Goal: Task Accomplishment & Management: Complete application form

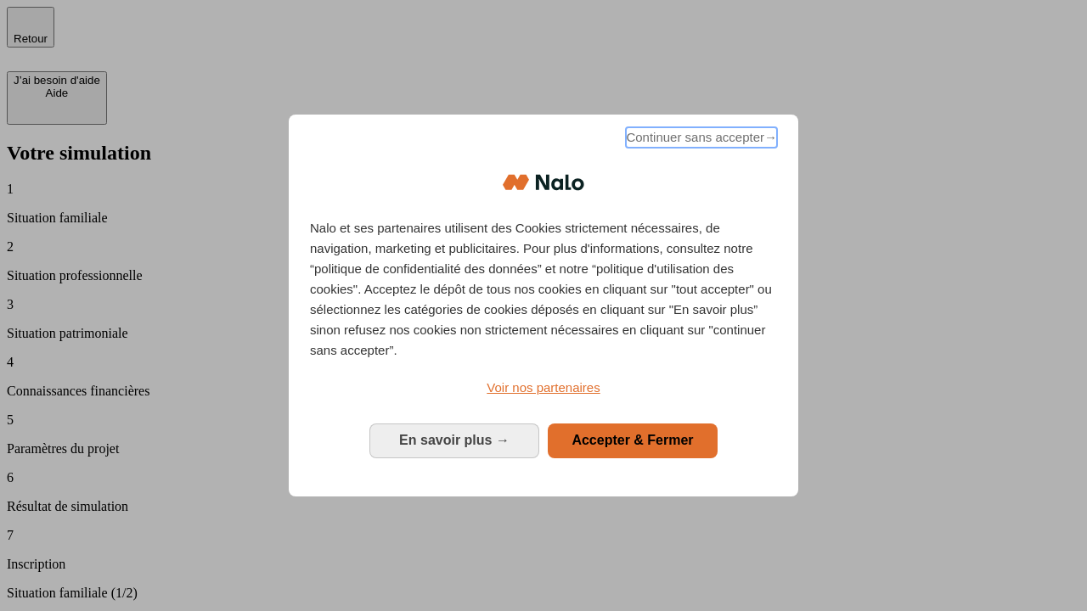
click at [699, 140] on span "Continuer sans accepter →" at bounding box center [701, 137] width 151 height 20
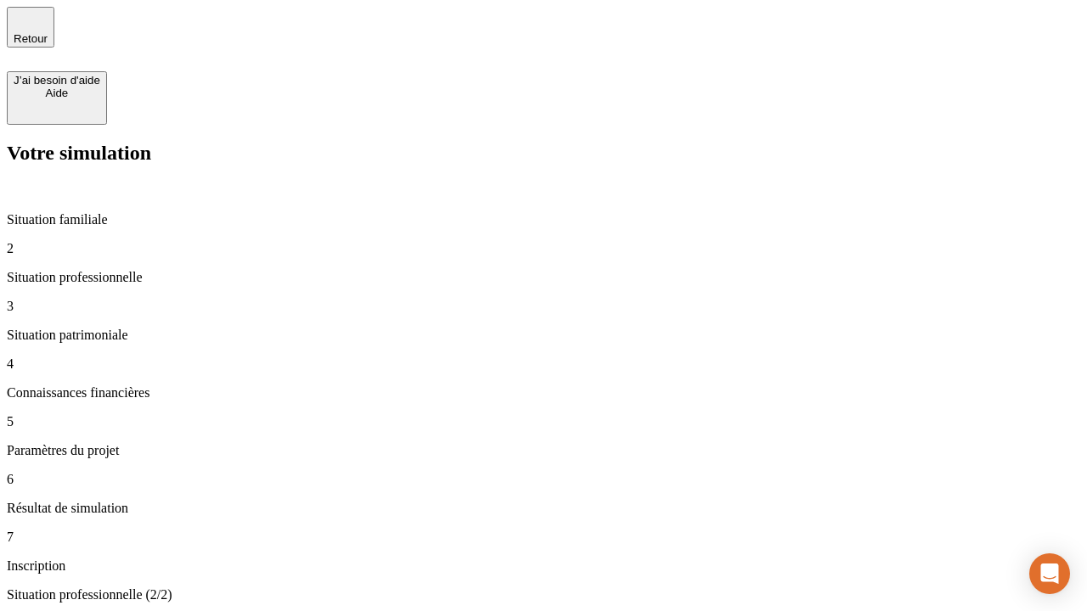
type input "30 000"
type input "0"
type input "1 000"
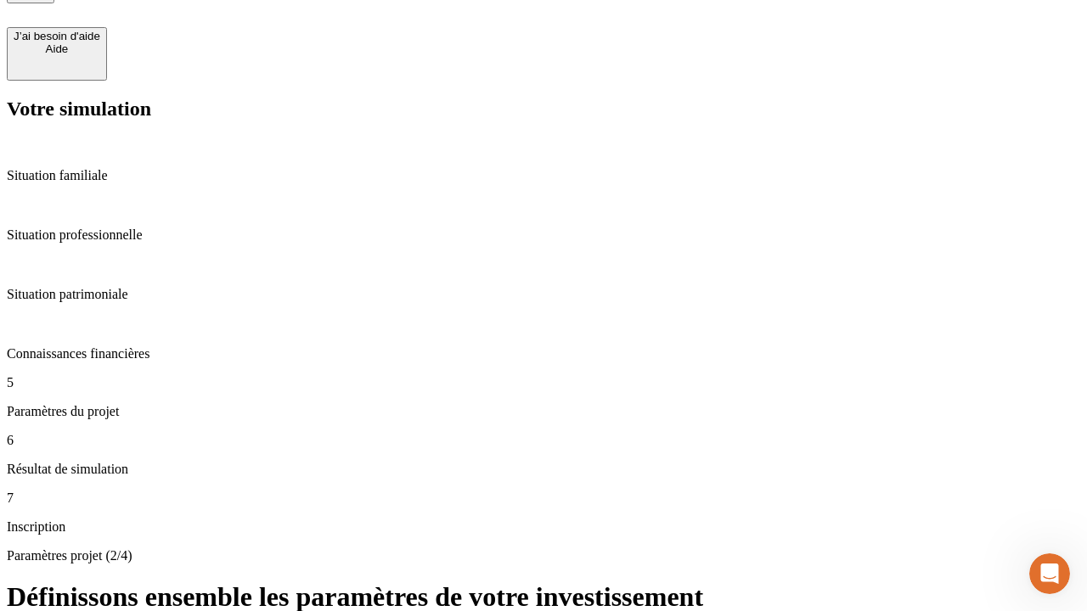
type input "40"
type input "200 000"
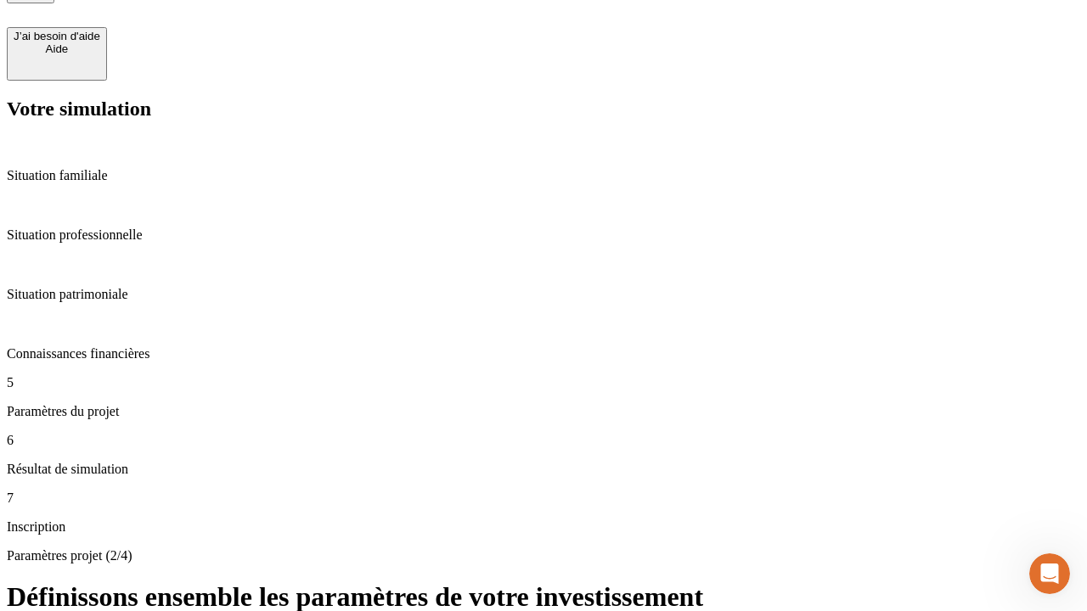
type input "640"
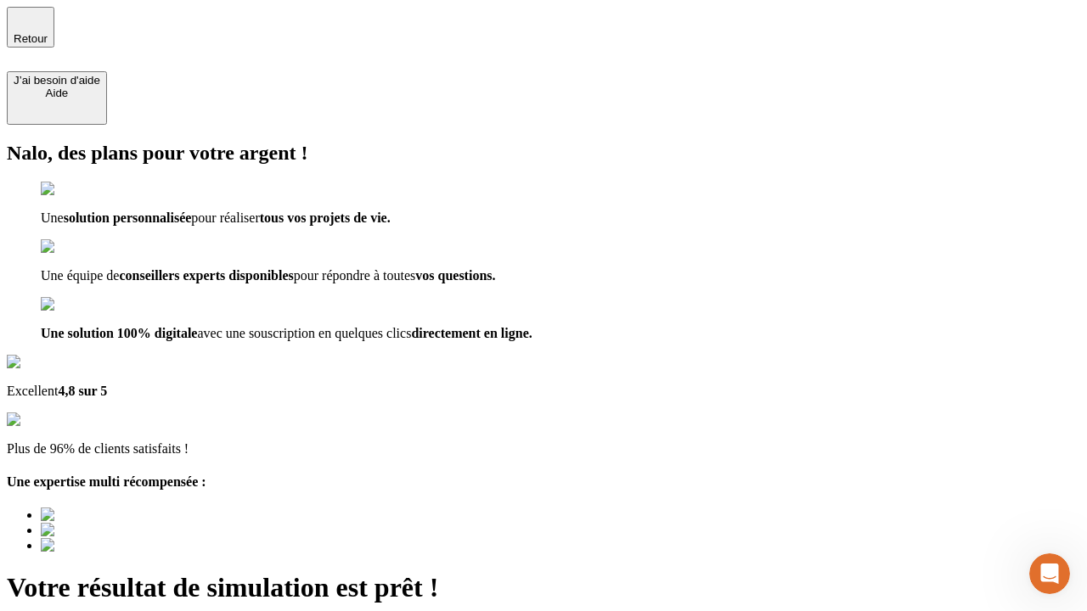
type input "[EMAIL_ADDRESS][DOMAIN_NAME]"
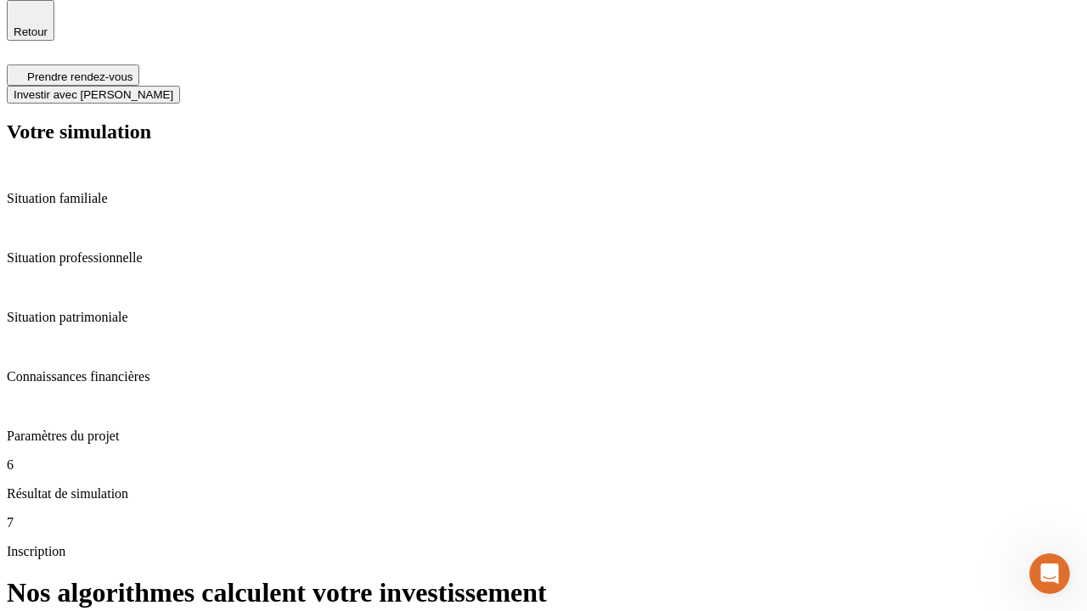
click at [173, 88] on span "Investir avec [PERSON_NAME]" at bounding box center [94, 94] width 160 height 13
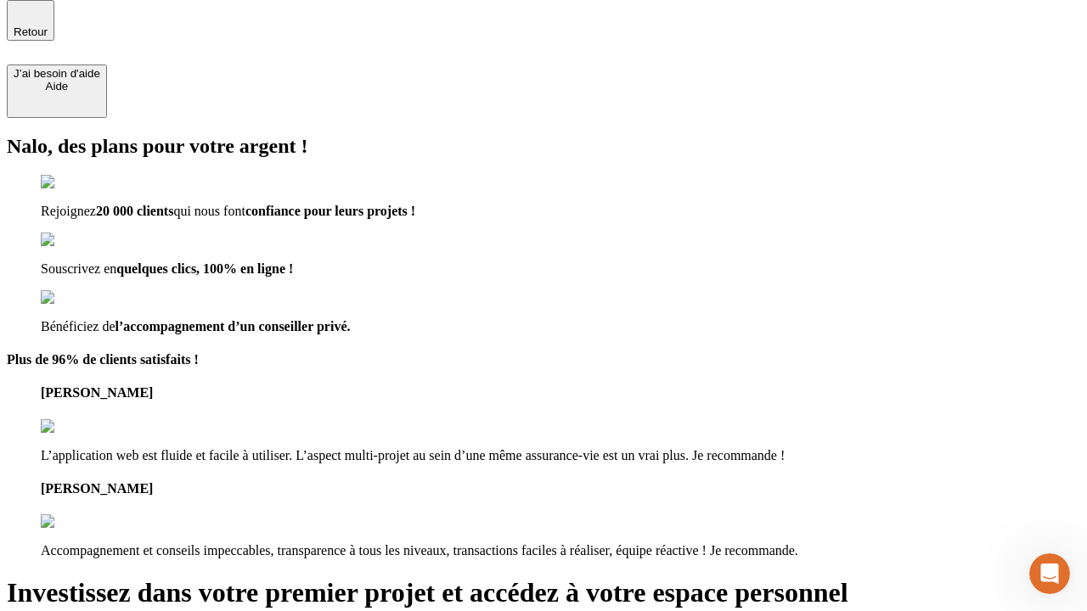
scroll to position [5, 0]
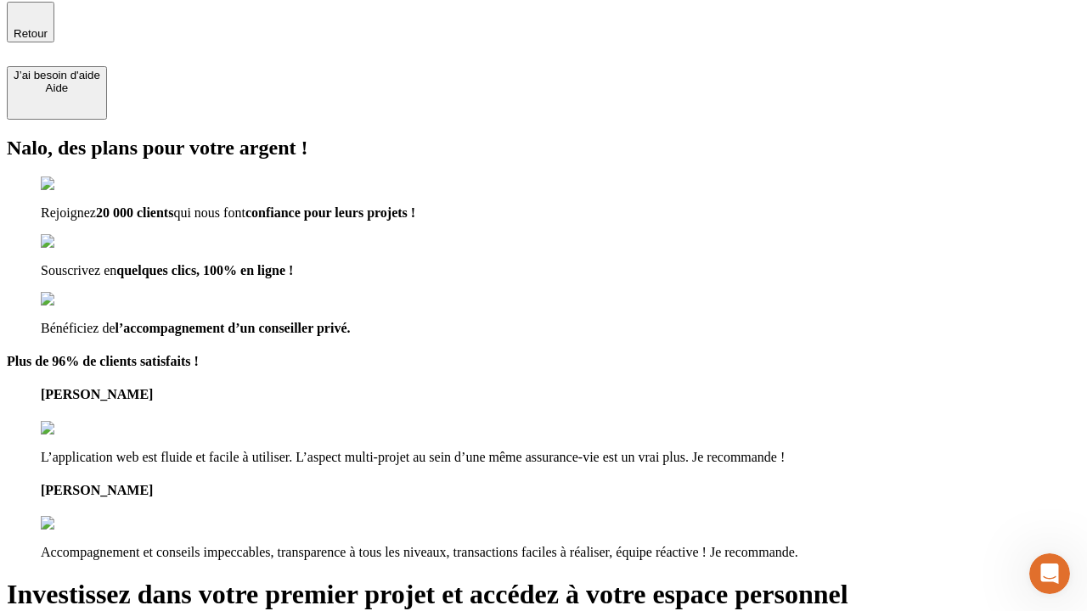
type input "[PERSON_NAME][EMAIL_ADDRESS][DOMAIN_NAME]"
